Goal: Transaction & Acquisition: Purchase product/service

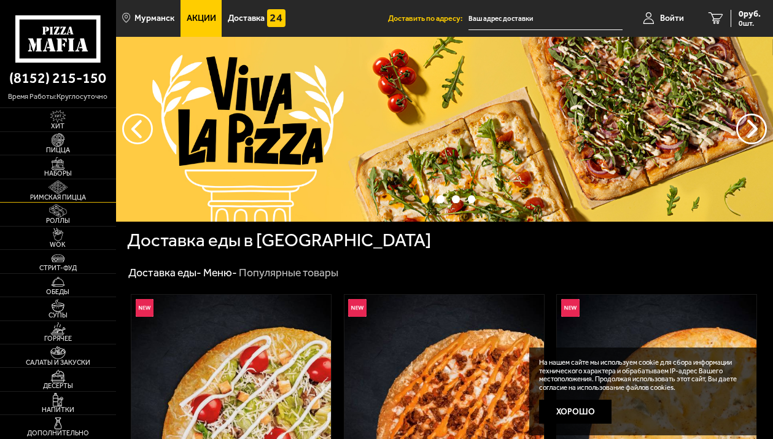
click at [54, 197] on span "Римская пицца" at bounding box center [58, 197] width 116 height 7
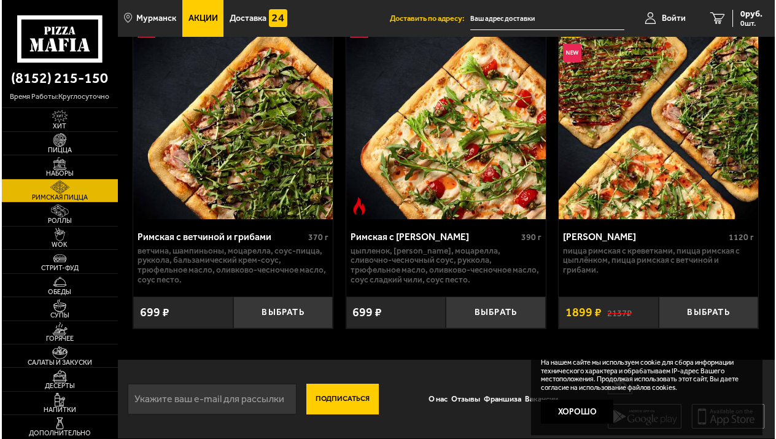
scroll to position [372, 0]
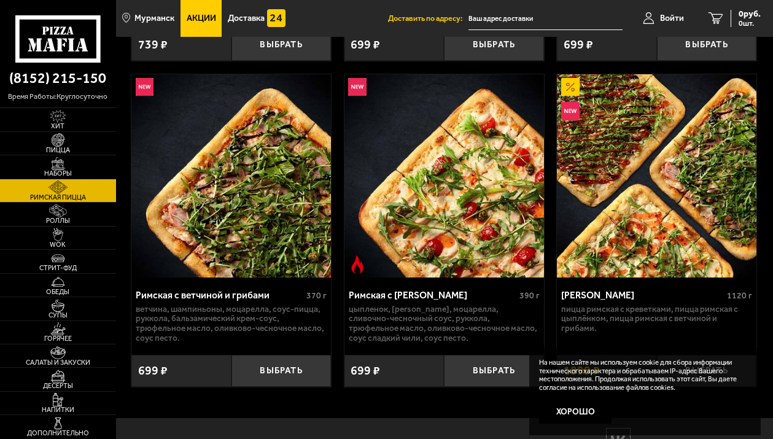
click at [610, 195] on img at bounding box center [657, 175] width 200 height 203
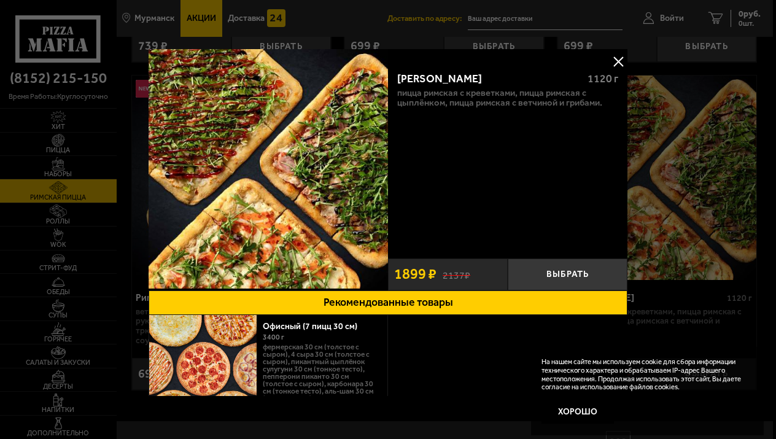
click at [474, 170] on div "Мама Миа 1120 г Пицца Римская с креветками, Пицца Римская с цыплёнком, Пицца Ри…" at bounding box center [508, 156] width 240 height 191
click at [478, 176] on div "Мама Миа 1120 г Пицца Римская с креветками, Пицца Римская с цыплёнком, Пицца Ри…" at bounding box center [508, 156] width 240 height 191
click at [464, 209] on div "Мама Миа 1120 г Пицца Римская с креветками, Пицца Римская с цыплёнком, Пицца Ри…" at bounding box center [508, 156] width 240 height 191
click at [157, 18] on div at bounding box center [388, 219] width 776 height 439
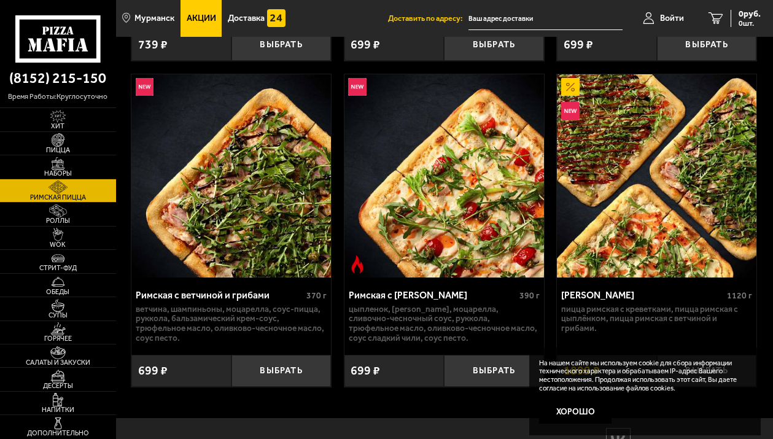
click at [200, 24] on link "Акции" at bounding box center [202, 18] width 42 height 37
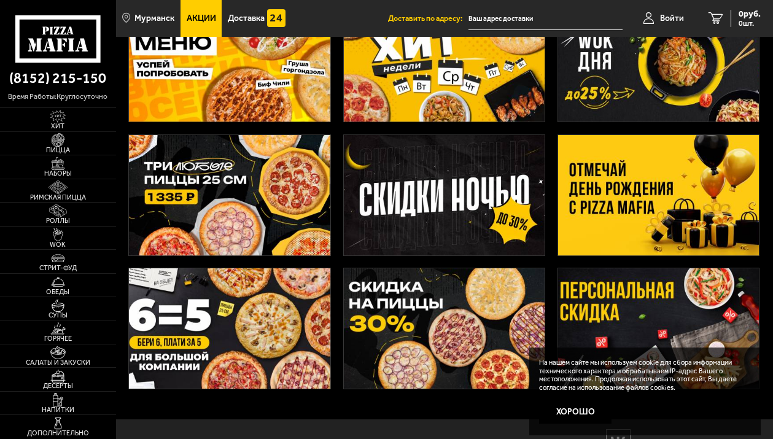
scroll to position [45, 0]
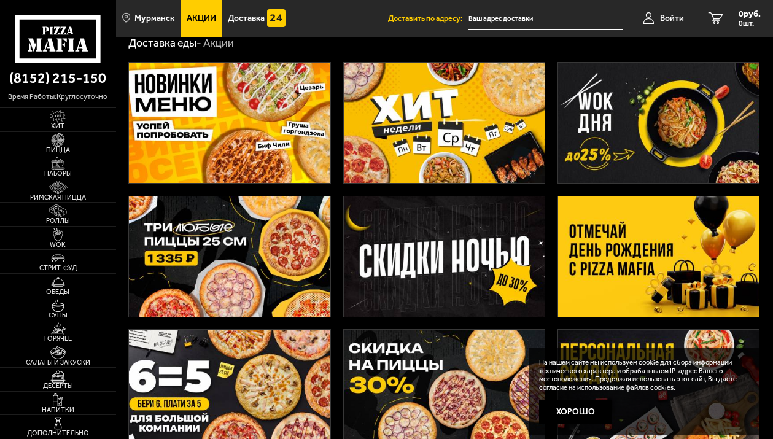
click at [652, 268] on img at bounding box center [658, 257] width 201 height 120
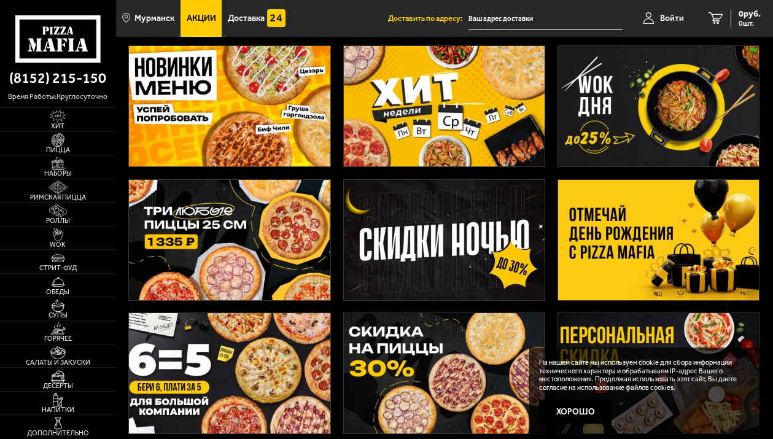
scroll to position [123, 0]
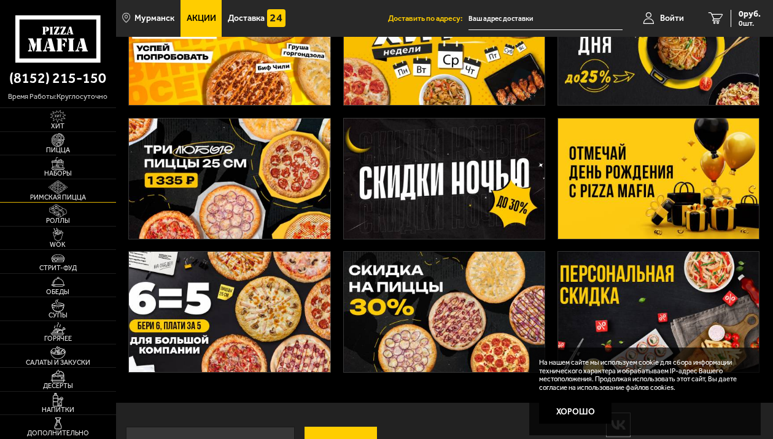
click at [53, 192] on img at bounding box center [57, 187] width 31 height 13
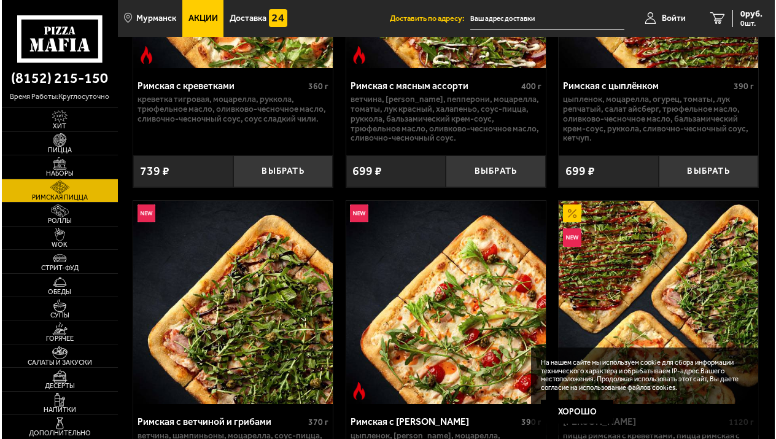
scroll to position [307, 0]
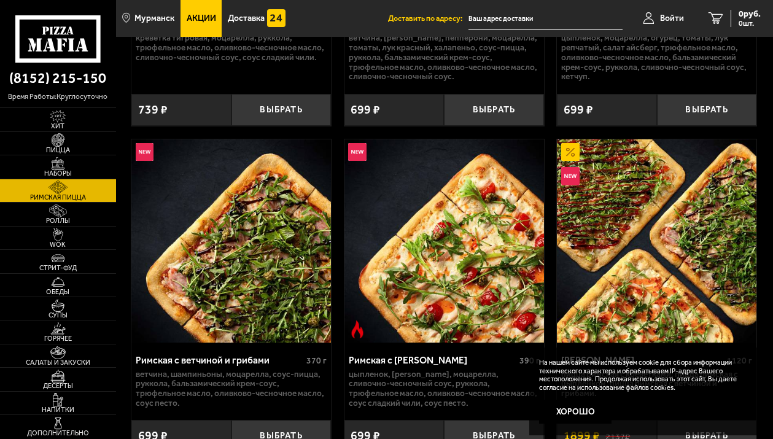
click at [633, 283] on img at bounding box center [657, 240] width 200 height 203
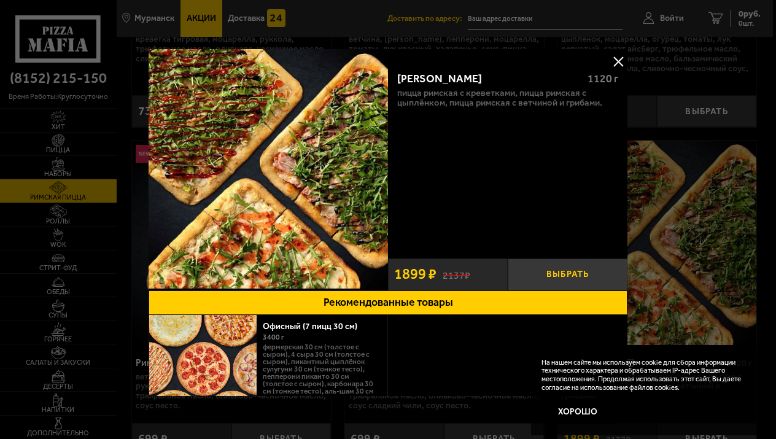
click at [567, 270] on button "Выбрать" at bounding box center [568, 275] width 120 height 32
click at [619, 60] on button at bounding box center [618, 61] width 18 height 18
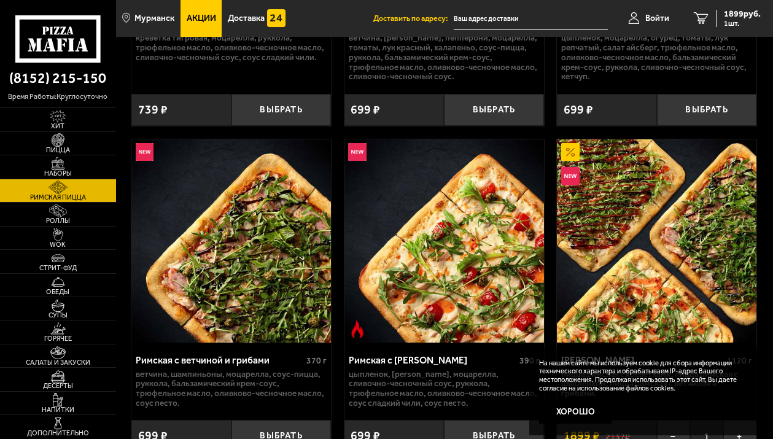
click at [205, 14] on span "Акции" at bounding box center [201, 18] width 29 height 9
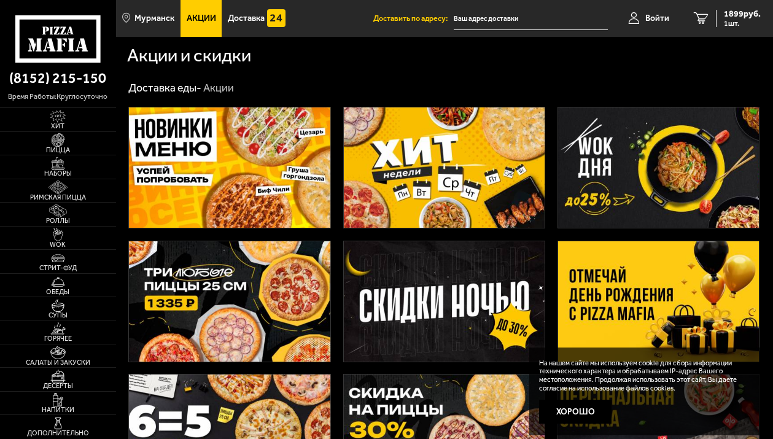
click at [641, 281] on img at bounding box center [658, 301] width 201 height 120
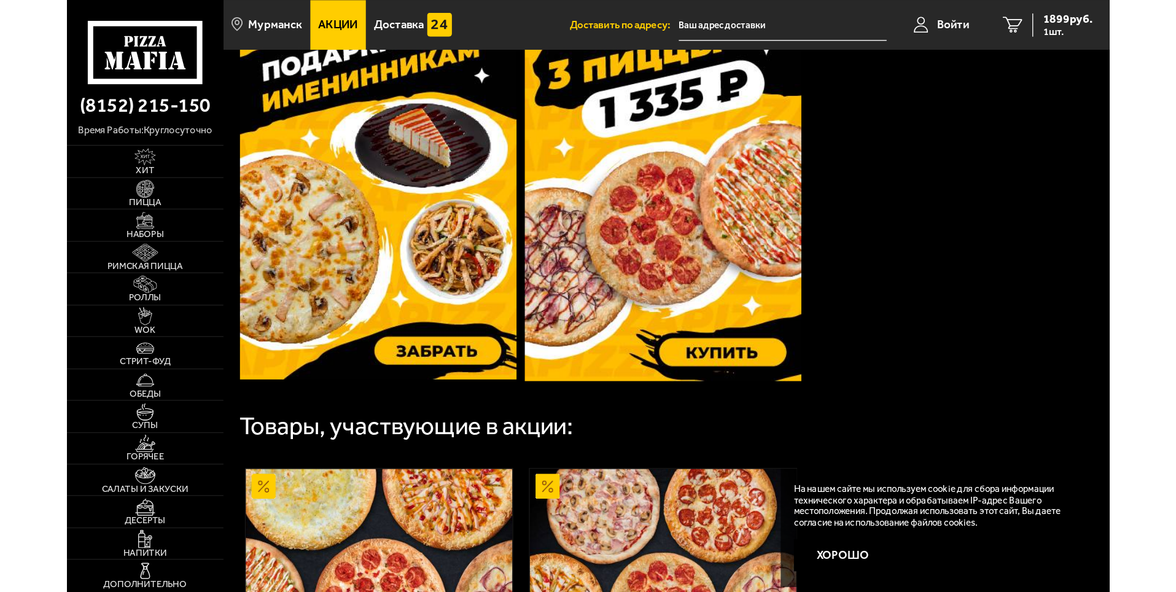
scroll to position [366, 0]
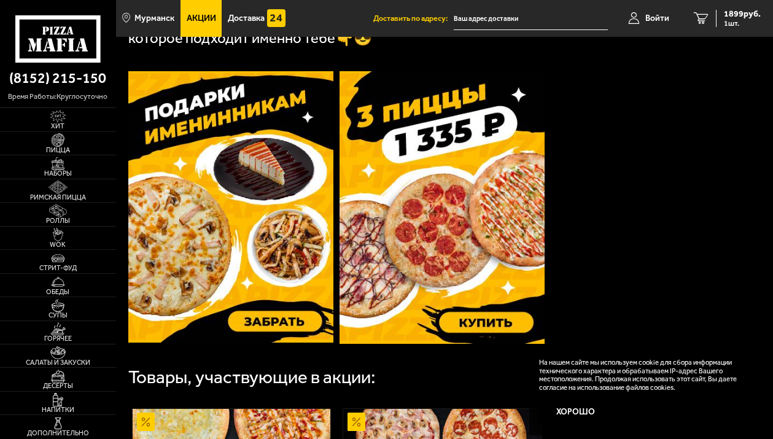
click at [273, 322] on img at bounding box center [230, 206] width 205 height 271
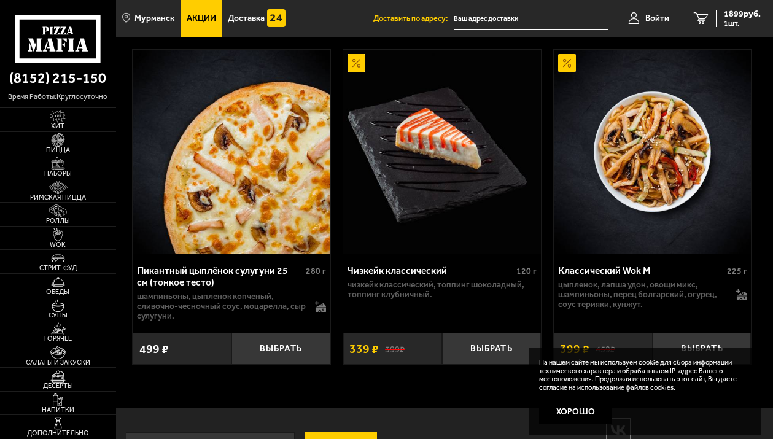
scroll to position [572, 0]
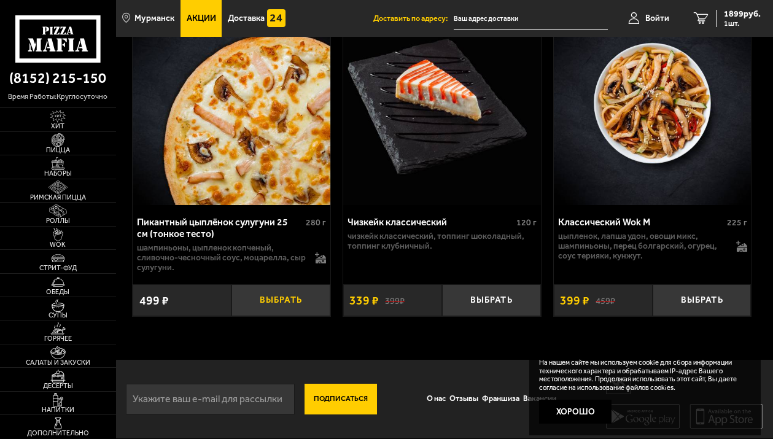
click at [267, 298] on button "Выбрать" at bounding box center [281, 300] width 99 height 32
click at [701, 17] on icon "2" at bounding box center [701, 18] width 15 height 12
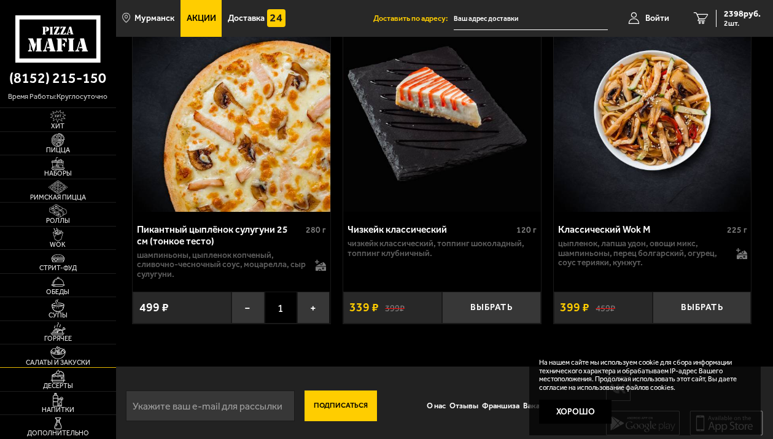
scroll to position [572, 0]
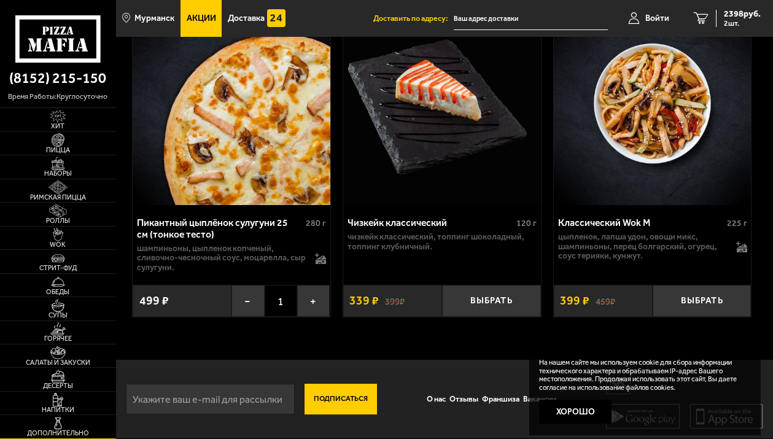
click at [55, 422] on img at bounding box center [57, 423] width 31 height 13
